Goal: Task Accomplishment & Management: Complete application form

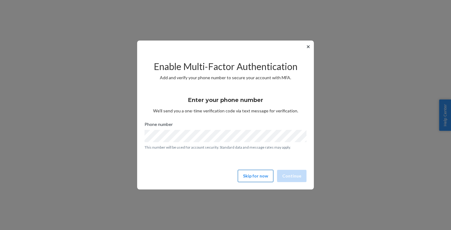
click at [255, 178] on button "Skip for now" at bounding box center [256, 176] width 36 height 12
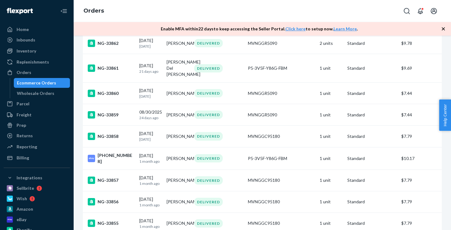
scroll to position [482, 0]
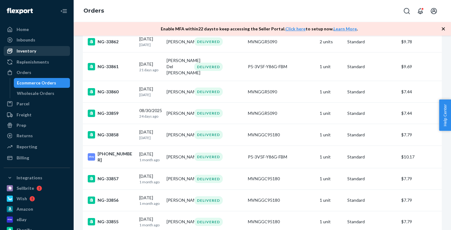
click at [40, 52] on div "Inventory" at bounding box center [36, 51] width 65 height 9
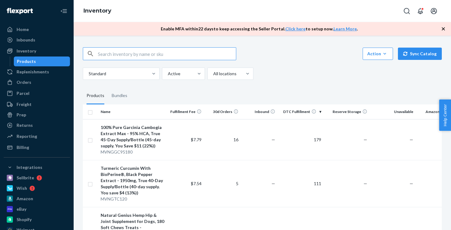
click at [442, 29] on icon "button" at bounding box center [443, 29] width 6 height 6
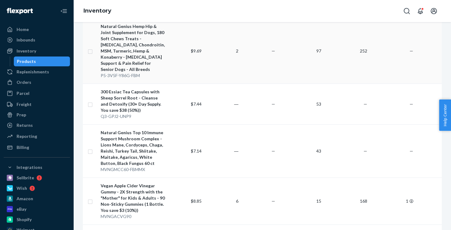
scroll to position [202, 0]
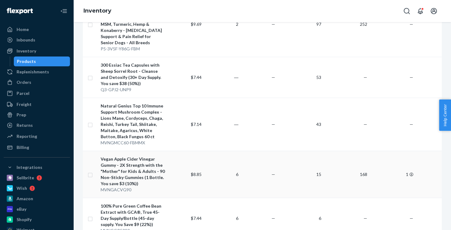
click at [308, 176] on td "15" at bounding box center [300, 174] width 46 height 47
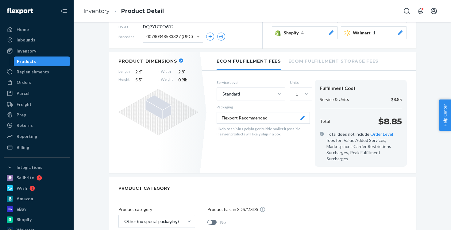
scroll to position [125, 0]
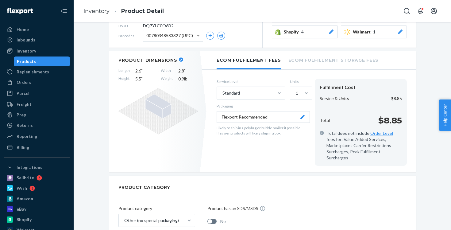
click at [322, 61] on li "Ecom Fulfillment Storage Fees" at bounding box center [333, 59] width 90 height 17
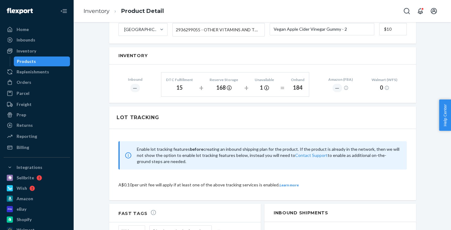
scroll to position [360, 0]
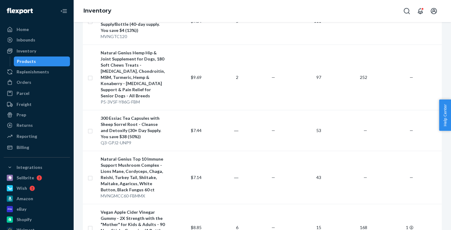
scroll to position [148, 0]
click at [327, 92] on td "252" at bounding box center [346, 77] width 46 height 65
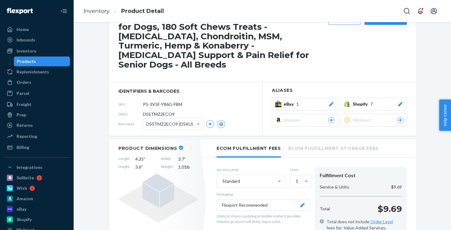
scroll to position [36, 0]
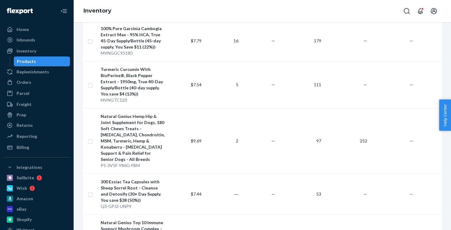
scroll to position [86, 0]
click at [36, 82] on div "Orders" at bounding box center [36, 82] width 65 height 9
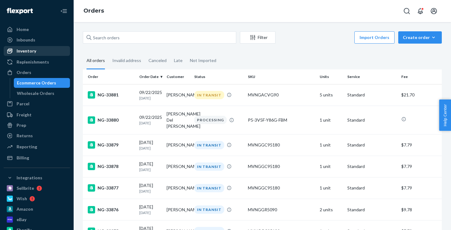
click at [36, 50] on div "Inventory" at bounding box center [36, 51] width 65 height 9
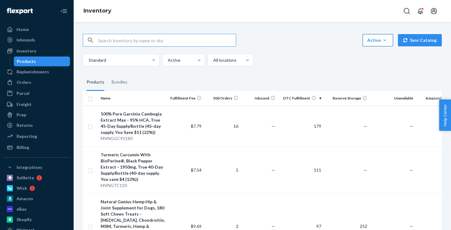
click at [382, 42] on div "Action" at bounding box center [377, 40] width 21 height 6
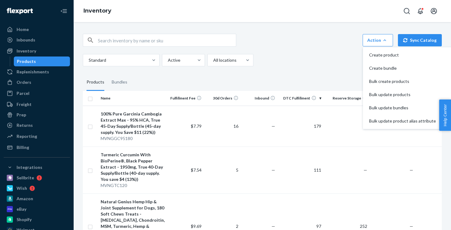
click at [322, 55] on div "Standard Active All locations" at bounding box center [260, 60] width 354 height 12
click at [22, 81] on div "Orders" at bounding box center [24, 82] width 15 height 6
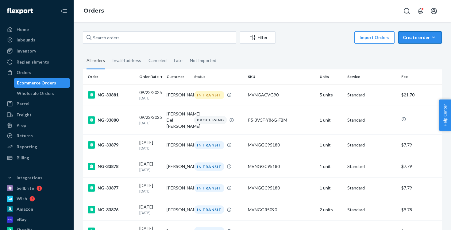
click at [418, 39] on div "Create order" at bounding box center [420, 37] width 34 height 6
click at [340, 61] on fieldset "All orders Invalid address Canceled Late Not Imported" at bounding box center [262, 60] width 359 height 17
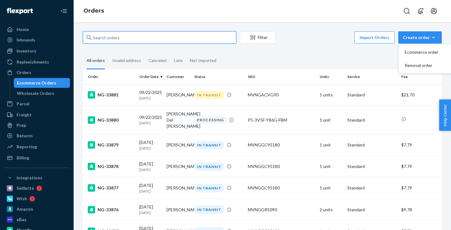
click at [127, 39] on input "text" at bounding box center [159, 37] width 153 height 12
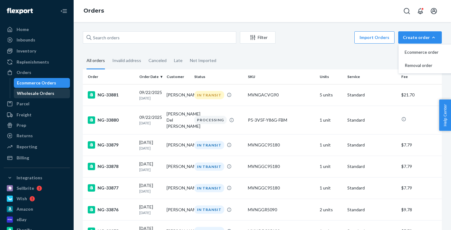
click at [41, 92] on div "Wholesale Orders" at bounding box center [35, 93] width 37 height 6
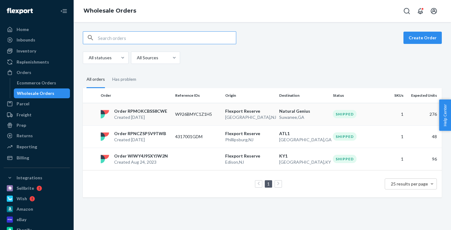
click at [180, 113] on p "W926BMYC1Z1H5" at bounding box center [197, 114] width 45 height 6
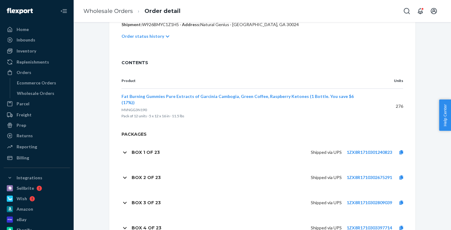
scroll to position [135, 0]
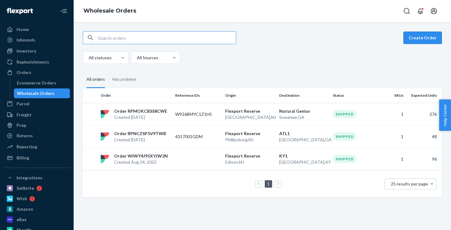
click at [418, 36] on button "Create Order" at bounding box center [422, 38] width 38 height 12
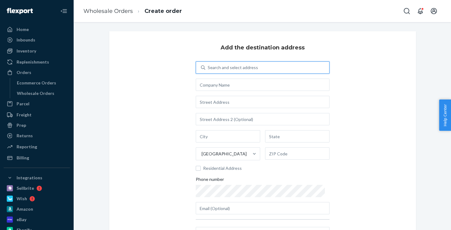
click at [234, 69] on div "Search and select address" at bounding box center [233, 67] width 50 height 6
click at [208, 69] on input "0 results available. Use Up and Down to choose options, press Enter to select t…" at bounding box center [208, 67] width 1 height 6
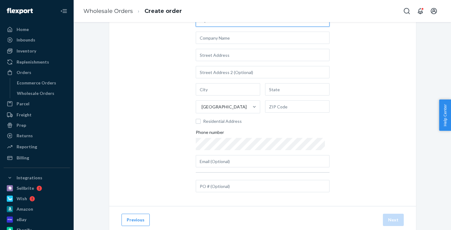
scroll to position [65, 0]
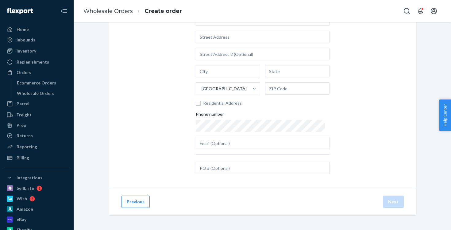
click at [216, 174] on div "0 results available. Select is focused ,type to refine list, press Down to open…" at bounding box center [263, 85] width 134 height 179
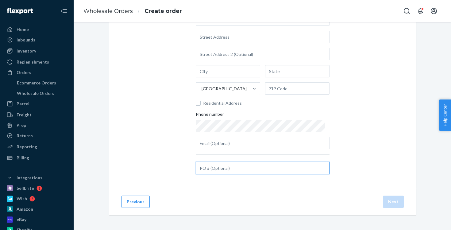
click at [217, 170] on input "text" at bounding box center [263, 168] width 134 height 12
paste input "Disposal request"
type input "Disposal request"
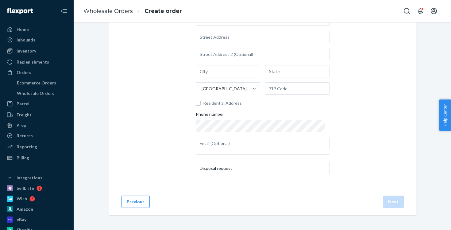
click at [353, 154] on div "Add the destination address Search and select address United States Residential…" at bounding box center [262, 76] width 307 height 221
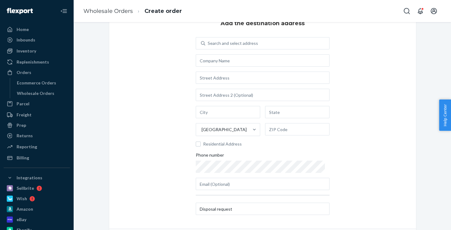
scroll to position [0, 0]
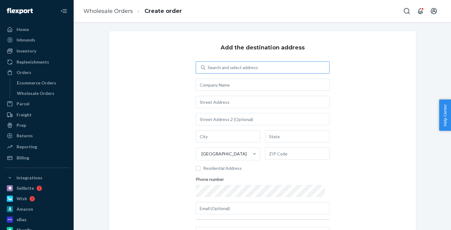
click at [216, 69] on div "Search and select address" at bounding box center [233, 67] width 50 height 6
click at [208, 69] on input "Search and select address" at bounding box center [208, 67] width 1 height 6
paste input "3000 Rand Blvd"
type input "3000 Rand Blvd"
click at [340, 85] on div "Add the destination address 0 results available for search term 3000 Rand Blvd.…" at bounding box center [262, 141] width 307 height 221
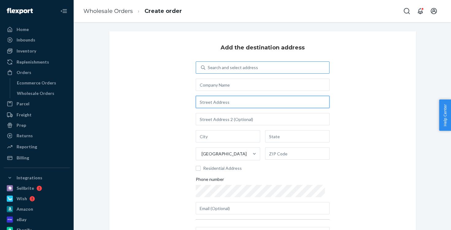
click at [249, 103] on input "text" at bounding box center [263, 102] width 134 height 12
paste input "3000 Rand Blvd"
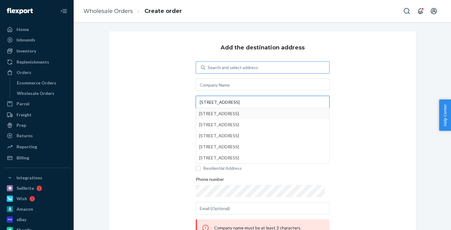
type input "3000 Rand Blvd"
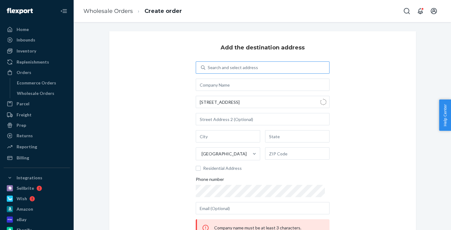
type input "Phillipsburg"
type input "NJ"
type input "08865"
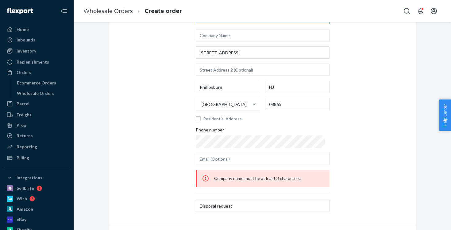
scroll to position [22, 0]
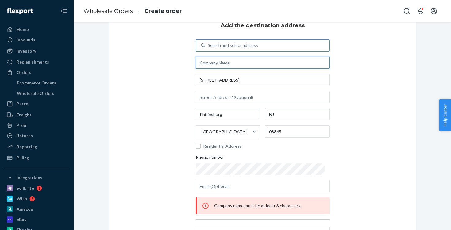
click at [269, 64] on input "text" at bounding box center [263, 62] width 134 height 12
paste input "3000 Rand Blvd"
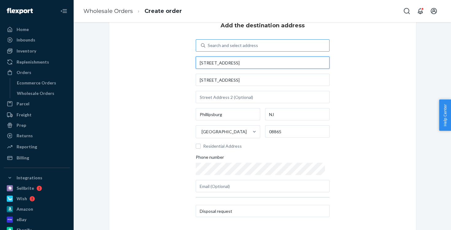
type input "3000 Rand Blvd"
click at [366, 98] on div "Add the destination address Search and select address 3000 Rand Blvd 3000 Rand …" at bounding box center [262, 119] width 307 height 221
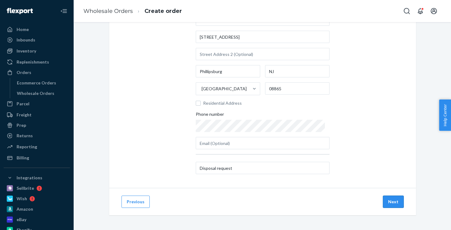
click at [387, 203] on button "Next" at bounding box center [393, 201] width 21 height 12
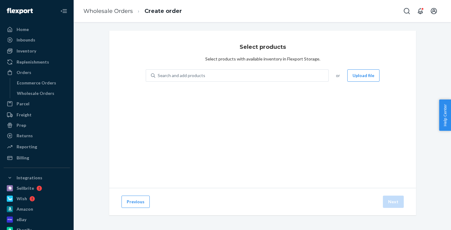
scroll to position [1, 0]
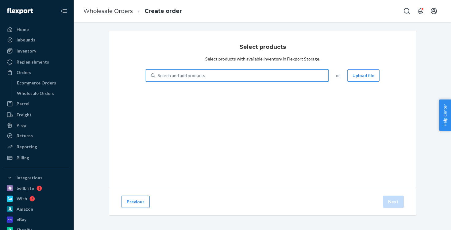
click at [292, 76] on div "Search and add products" at bounding box center [241, 75] width 173 height 11
click at [158, 76] on input "0 results available. Use Up and Down to choose options, press Enter to select t…" at bounding box center [158, 75] width 1 height 6
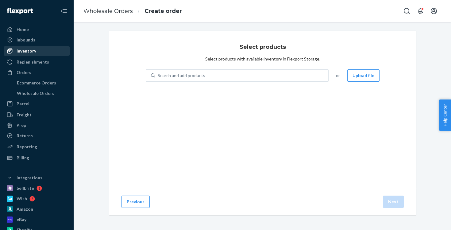
click at [39, 54] on div "Inventory" at bounding box center [36, 51] width 65 height 9
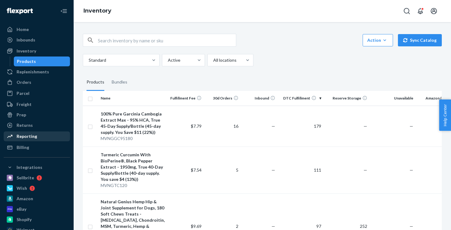
click at [41, 135] on div "Reporting" at bounding box center [36, 136] width 65 height 9
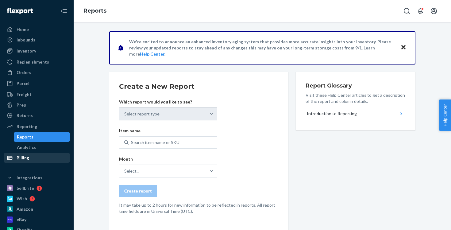
click at [31, 161] on div "Billing" at bounding box center [36, 157] width 65 height 9
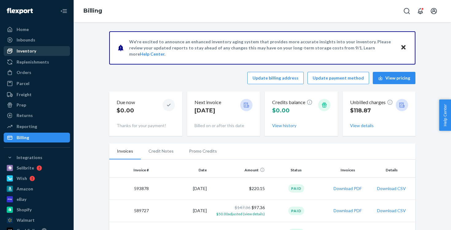
click at [41, 53] on div "Inventory" at bounding box center [36, 51] width 65 height 9
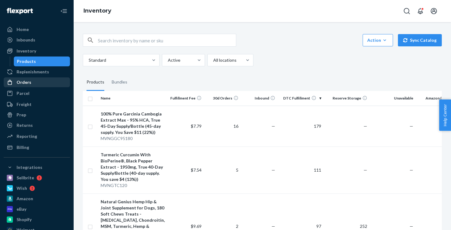
click at [41, 81] on div "Orders" at bounding box center [36, 82] width 65 height 9
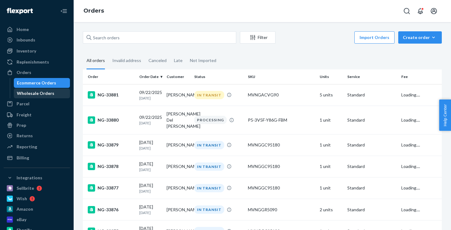
click at [39, 93] on div "Wholesale Orders" at bounding box center [35, 93] width 37 height 6
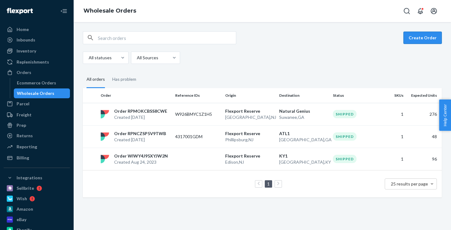
click at [436, 40] on button "Create Order" at bounding box center [422, 38] width 38 height 12
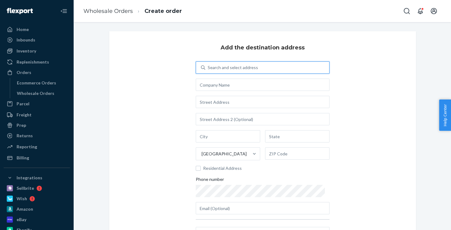
click at [282, 69] on div "Search and select address" at bounding box center [267, 67] width 124 height 11
click at [208, 69] on input "0 results available. Use Up and Down to choose options, press Enter to select t…" at bounding box center [208, 67] width 1 height 6
paste input "3000 Rand Blvd"
type input "3000 Rand Blvd"
click at [358, 68] on div "Add the destination address 0 results available for search term 3000 Rand Blvd.…" at bounding box center [262, 141] width 307 height 221
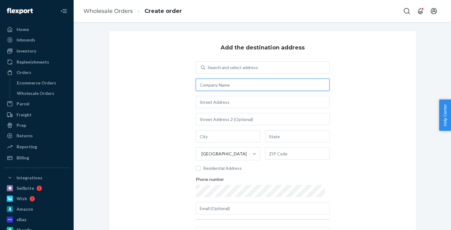
click at [284, 84] on input "text" at bounding box center [263, 84] width 134 height 12
paste input "3000 Rand Blvd"
type input "3000 Rand Blvd"
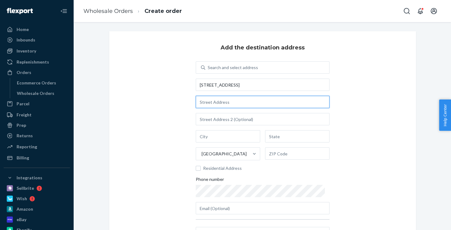
click at [258, 106] on input "text" at bounding box center [263, 102] width 134 height 12
paste input "3000 Rand Blvd"
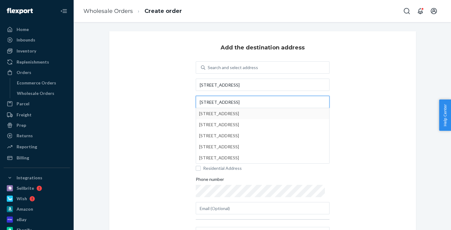
type input "3000 Rand Blvd"
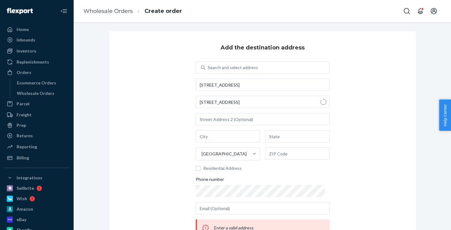
type input "Phillipsburg"
type input "NJ"
type input "08865"
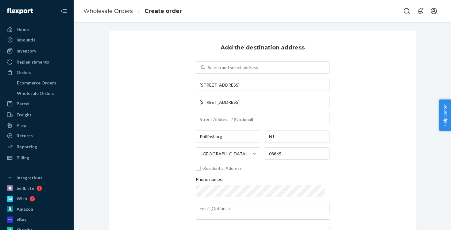
click at [349, 165] on div "Add the destination address Search and select address 3000 Rand Blvd 3000 Rand …" at bounding box center [262, 141] width 307 height 221
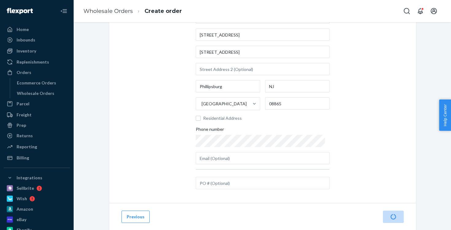
scroll to position [65, 0]
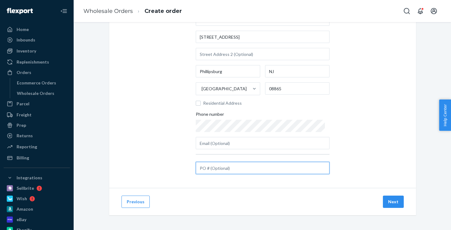
click at [229, 166] on input "text" at bounding box center [263, 168] width 134 height 12
paste input "Disposal request"
type input "Disposal request"
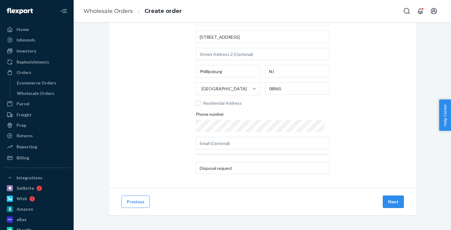
click at [395, 200] on button "Next" at bounding box center [393, 201] width 21 height 12
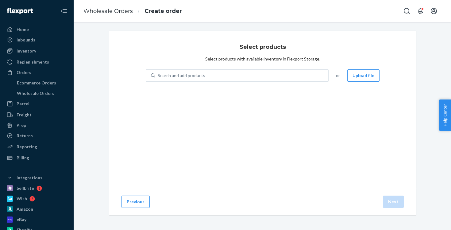
scroll to position [1, 0]
click at [265, 74] on div "Search and add products" at bounding box center [241, 75] width 173 height 11
click at [158, 74] on input "Search and add products" at bounding box center [158, 75] width 1 height 6
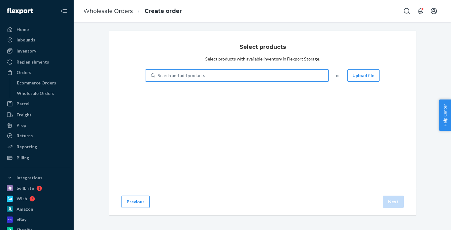
paste input "P5-3V5F-Y86G-FBM"
type input "P5-3V5F-Y86G-FBM"
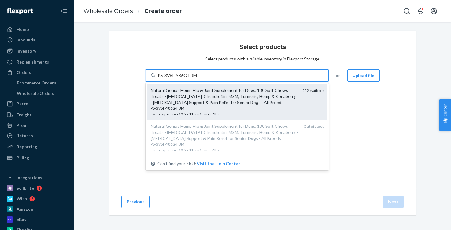
click at [263, 97] on div "Natural Genius Hemp Hip & Joint Supplement for Dogs, 180 Soft Chews Treats - [M…" at bounding box center [224, 96] width 147 height 18
click at [198, 78] on input "P5-3V5F-Y86G-FBM" at bounding box center [178, 75] width 40 height 6
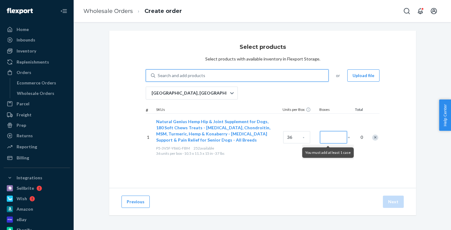
click at [333, 135] on input "Number of boxes" at bounding box center [333, 137] width 27 height 12
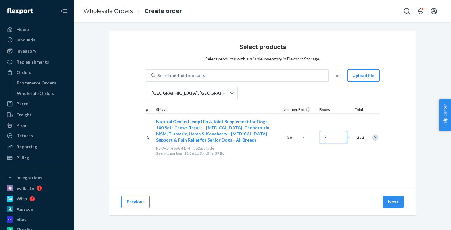
type input "7"
click at [435, 163] on div "Select products Select products with available inventory in Flexport Storage. S…" at bounding box center [262, 130] width 368 height 199
click at [398, 203] on button "Next" at bounding box center [393, 201] width 21 height 12
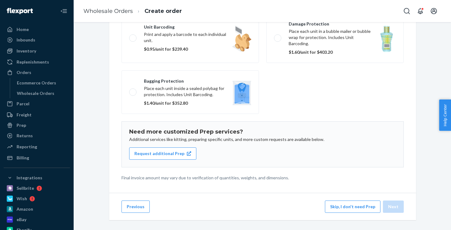
scroll to position [83, 0]
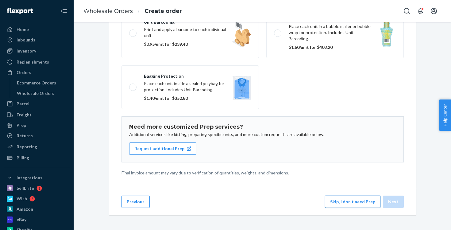
click at [363, 204] on button "Skip, I don't need Prep" at bounding box center [352, 201] width 55 height 12
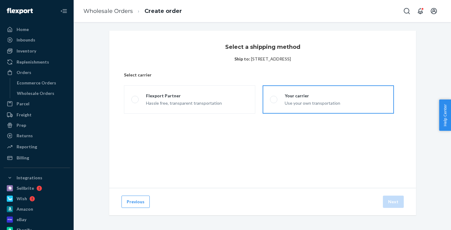
click at [284, 97] on div "Your carrier Use your own transportation" at bounding box center [308, 99] width 63 height 13
click at [274, 97] on input "Your carrier Use your own transportation" at bounding box center [272, 99] width 4 height 4
radio input "true"
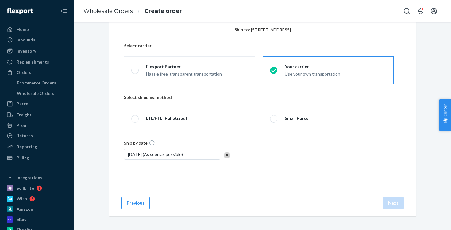
scroll to position [31, 0]
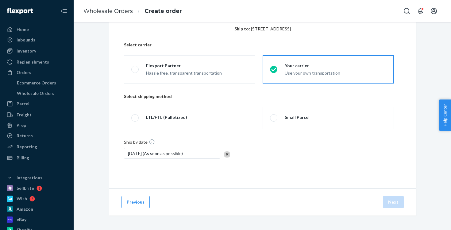
click at [372, 176] on div "Select a shipping method Ship to: 3000 Rand Blvd 3000 Rand Blvd Phillipsburg, N…" at bounding box center [262, 94] width 307 height 187
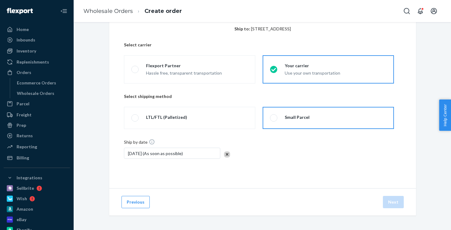
click at [288, 118] on div "Small Parcel" at bounding box center [296, 117] width 25 height 6
click at [274, 118] on input "Small Parcel" at bounding box center [272, 118] width 4 height 4
radio input "true"
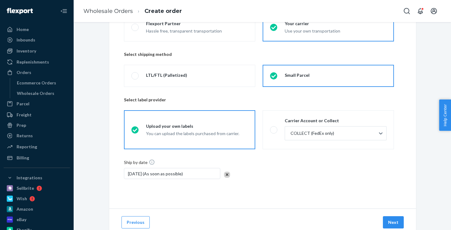
scroll to position [93, 0]
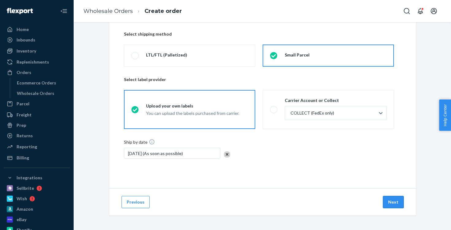
click at [389, 200] on button "Next" at bounding box center [393, 202] width 21 height 12
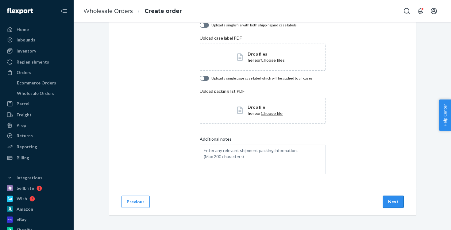
click at [388, 199] on button "Next" at bounding box center [393, 201] width 21 height 12
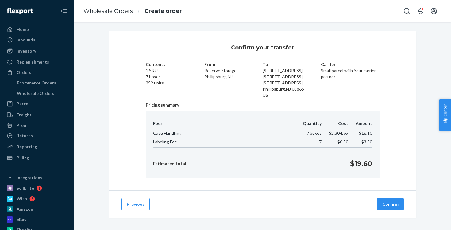
scroll to position [2, 0]
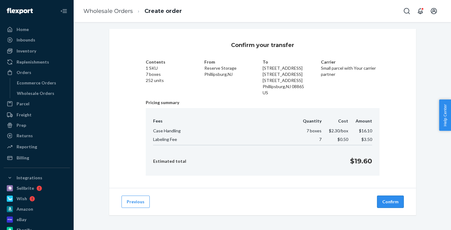
click at [388, 204] on button "Confirm" at bounding box center [390, 201] width 27 height 12
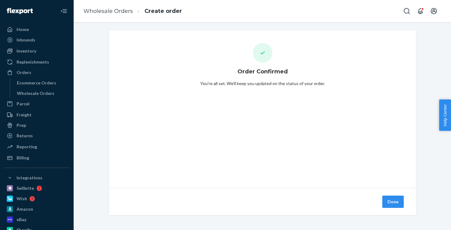
scroll to position [1, 0]
click at [35, 95] on div "Wholesale Orders" at bounding box center [35, 93] width 37 height 6
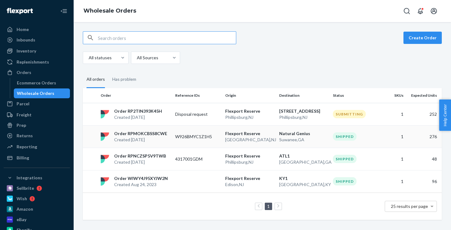
click at [144, 125] on td "Order RPMOKCBSS8CWE Created Apr 25, 2024" at bounding box center [135, 136] width 74 height 22
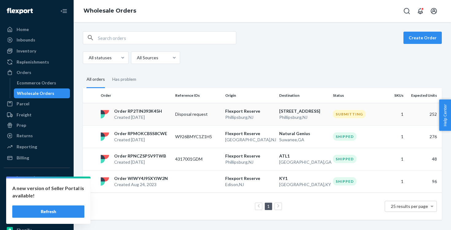
click at [148, 116] on p "Created Sep 23, 2025" at bounding box center [138, 117] width 48 height 6
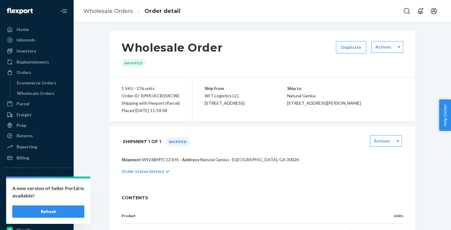
click at [46, 207] on button "Refresh" at bounding box center [48, 211] width 72 height 12
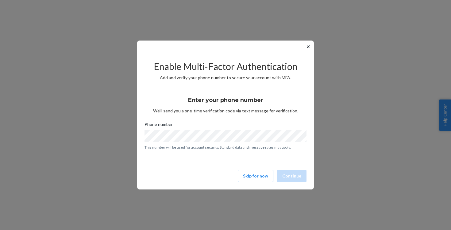
click at [308, 47] on button "✕" at bounding box center [308, 46] width 6 height 7
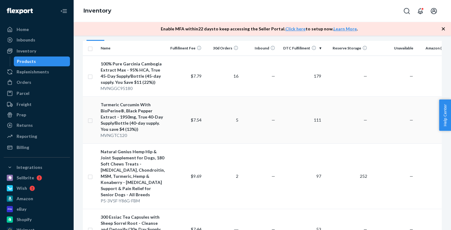
scroll to position [67, 0]
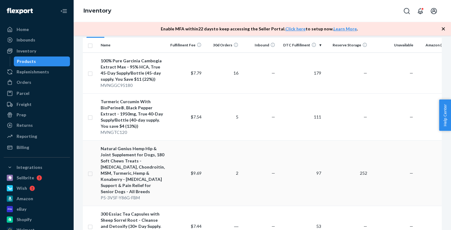
click at [351, 181] on td "252" at bounding box center [346, 172] width 46 height 65
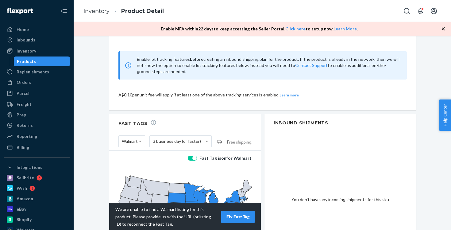
scroll to position [547, 0]
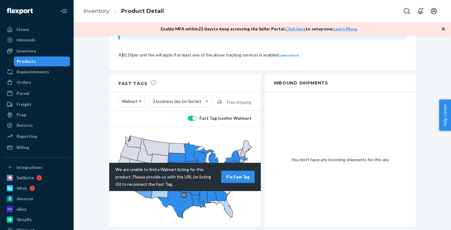
click at [138, 96] on span at bounding box center [141, 101] width 8 height 11
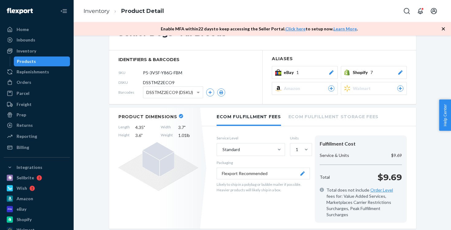
scroll to position [67, 0]
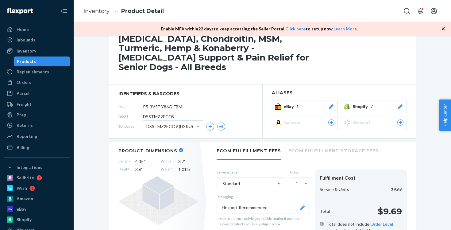
click at [331, 142] on li "Ecom Fulfillment Storage Fees" at bounding box center [333, 150] width 90 height 17
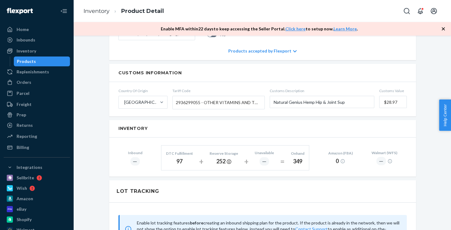
scroll to position [319, 0]
click at [443, 110] on span "Help Center" at bounding box center [445, 114] width 12 height 31
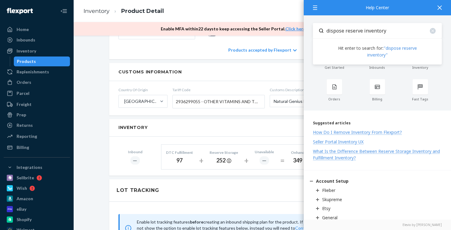
type input "dispose reserve inventory"
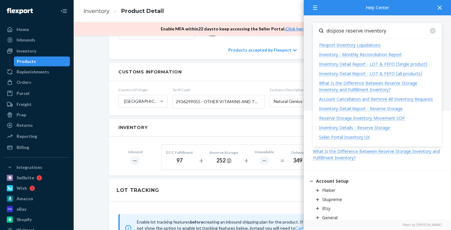
click at [98, 158] on div "Walmart Fast Tags are disabled due to mislink. Fast tags are not working for Wa…" at bounding box center [262, 86] width 368 height 723
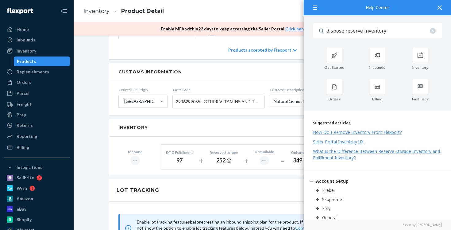
click at [440, 7] on icon at bounding box center [439, 8] width 4 height 4
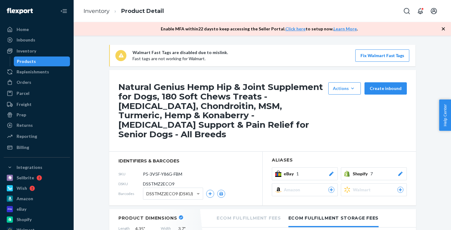
scroll to position [0, 0]
click at [162, 168] on input "P5-3V5F-Y86G-FBM" at bounding box center [170, 174] width 48 height 12
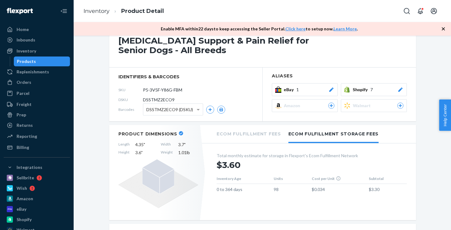
click at [251, 125] on li "Ecom Fulfillment Fees" at bounding box center [248, 133] width 64 height 17
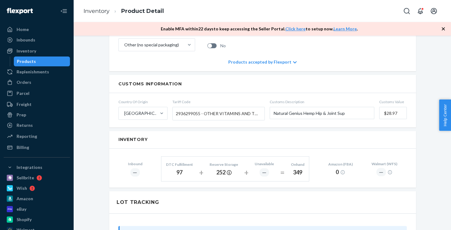
scroll to position [334, 0]
click at [34, 149] on div "Billing" at bounding box center [36, 147] width 65 height 9
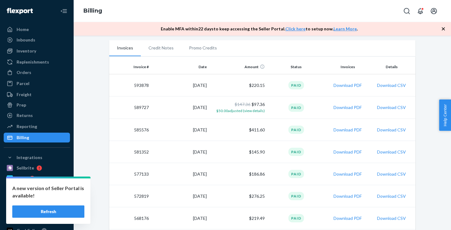
scroll to position [110, 0]
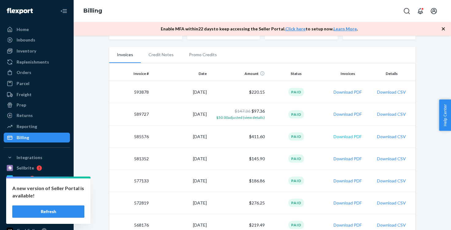
click at [353, 138] on button "Download PDF" at bounding box center [347, 136] width 28 height 6
click at [410, 87] on td "Download CSV" at bounding box center [392, 92] width 45 height 22
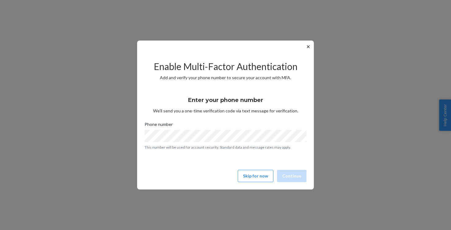
click at [307, 48] on button "✕" at bounding box center [308, 46] width 6 height 7
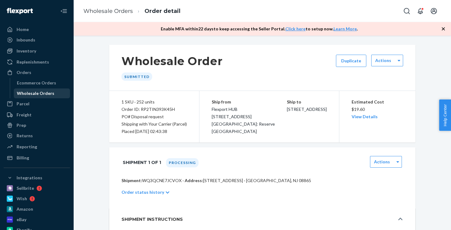
click at [33, 92] on div "Wholesale Orders" at bounding box center [35, 93] width 37 height 6
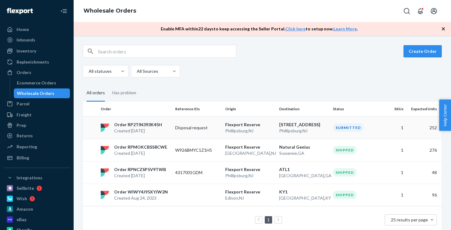
click at [159, 132] on p "Created [DATE]" at bounding box center [138, 131] width 48 height 6
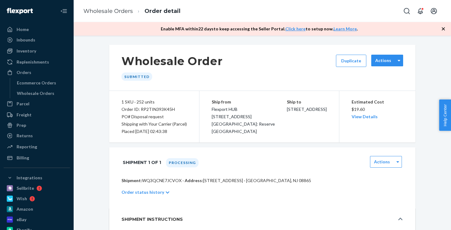
click at [393, 61] on div "Actions" at bounding box center [383, 60] width 24 height 6
click at [415, 75] on div "Wholesale Order Submitted Duplicate Actions" at bounding box center [262, 68] width 306 height 46
click at [132, 110] on div "Order ID: RP2TIN393K45H" at bounding box center [153, 108] width 65 height 7
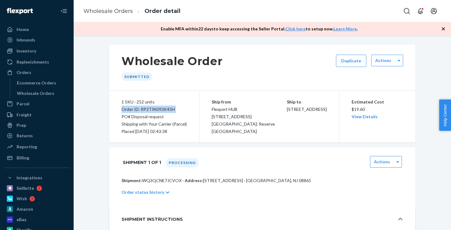
copy div "Order ID: RP2TIN393K45H"
click at [48, 48] on div "Inventory" at bounding box center [36, 51] width 65 height 9
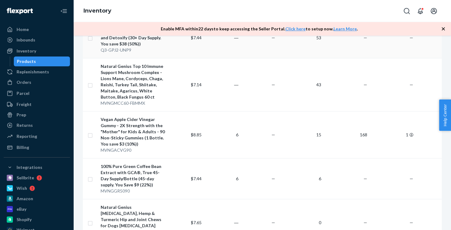
scroll to position [256, 0]
